Goal: Find specific page/section

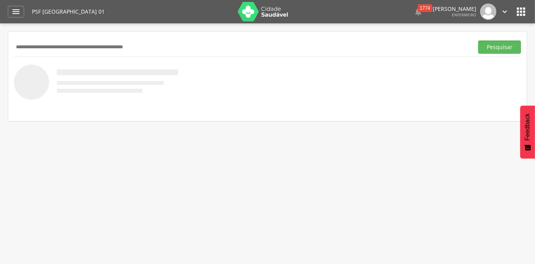
click at [69, 44] on input "text" at bounding box center [242, 46] width 456 height 13
click at [478, 40] on button "Pesquisar" at bounding box center [499, 46] width 43 height 13
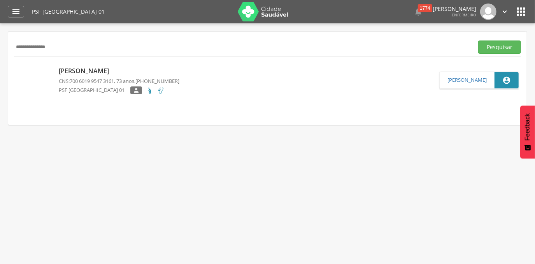
drag, startPoint x: 62, startPoint y: 47, endPoint x: 5, endPoint y: 48, distance: 56.4
click at [5, 48] on div " Supervisão  Distritos  Ubs Coordenador: - [PERSON_NAME] / BA Intervalo de T…" at bounding box center [267, 155] width 535 height 264
paste input "text"
click at [478, 40] on button "Pesquisar" at bounding box center [499, 46] width 43 height 13
drag, startPoint x: 67, startPoint y: 50, endPoint x: 7, endPoint y: 47, distance: 59.9
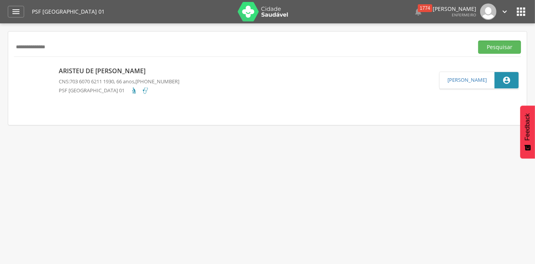
click at [8, 47] on div "**********" at bounding box center [267, 77] width 518 height 93
paste input "text"
type input "**********"
click at [478, 40] on button "Pesquisar" at bounding box center [499, 46] width 43 height 13
